Goal: Ask a question

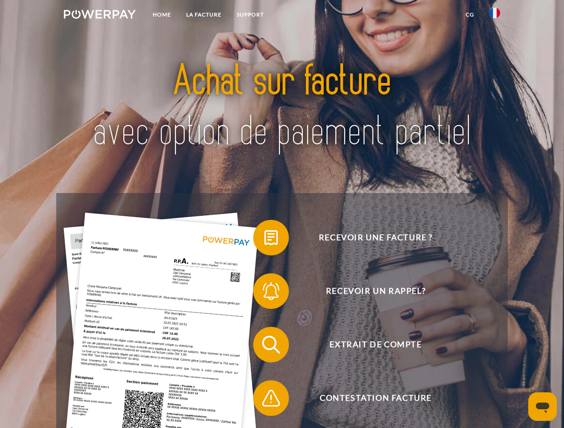
click at [100, 16] on img at bounding box center [100, 14] width 72 height 9
click at [495, 16] on img at bounding box center [494, 13] width 11 height 11
click at [470, 15] on link "CG" at bounding box center [470, 15] width 24 height 16
click at [264, 240] on span at bounding box center [257, 238] width 45 height 45
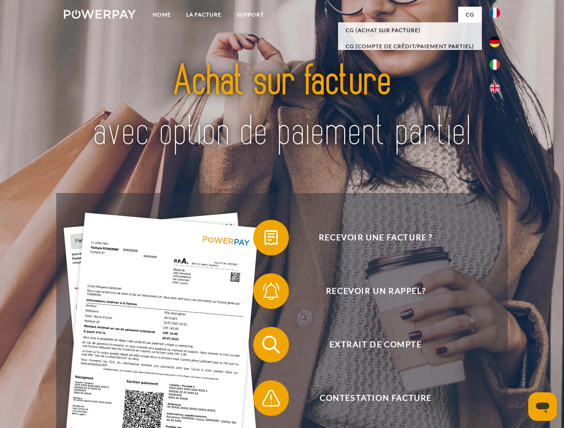
click at [264, 293] on span at bounding box center [257, 291] width 45 height 45
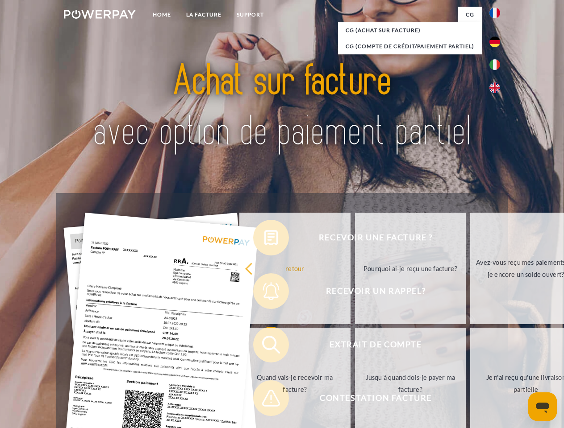
click at [355, 347] on link "Jusqu'à quand dois-je payer ma facture?" at bounding box center [410, 384] width 111 height 112
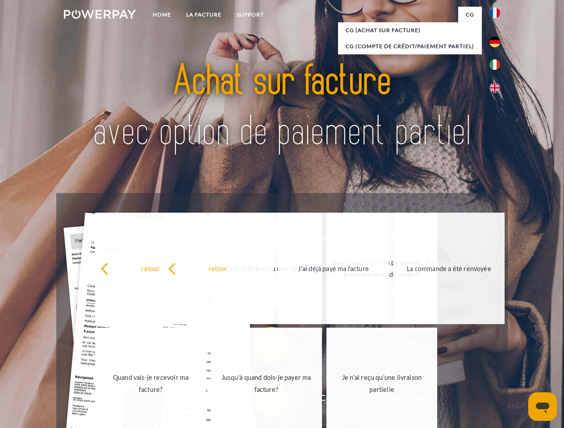
click at [326, 400] on link "Je n'ai reçu qu'une livraison partielle" at bounding box center [381, 384] width 111 height 112
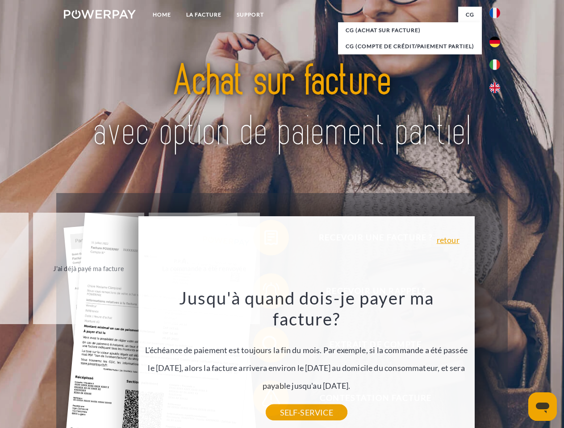
click at [542, 407] on icon "Ouvrir la fenêtre de messagerie" at bounding box center [542, 408] width 13 height 11
